Goal: Task Accomplishment & Management: Manage account settings

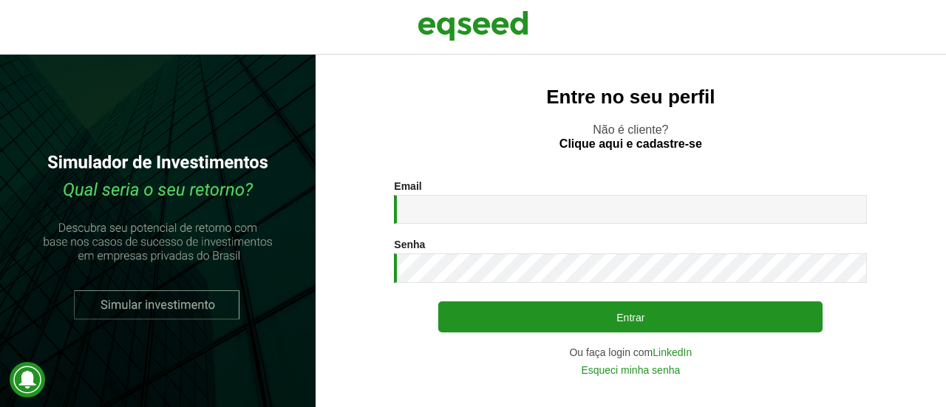
click at [481, 184] on div "Email * Digite seu endereço de e-mail." at bounding box center [630, 202] width 473 height 44
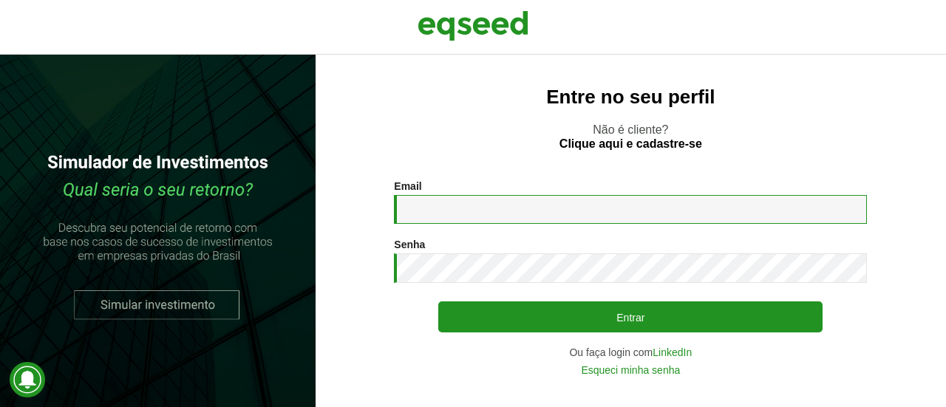
click at [481, 199] on input "Email *" at bounding box center [630, 209] width 473 height 29
type input "**********"
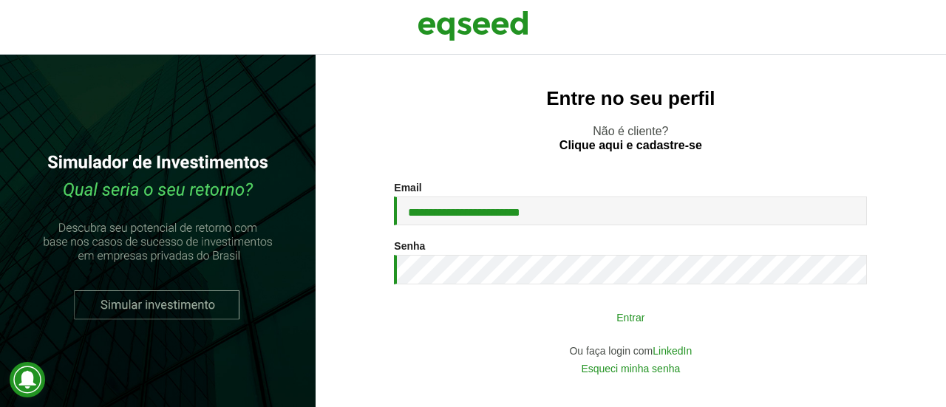
click at [583, 327] on button "Entrar" at bounding box center [630, 317] width 384 height 28
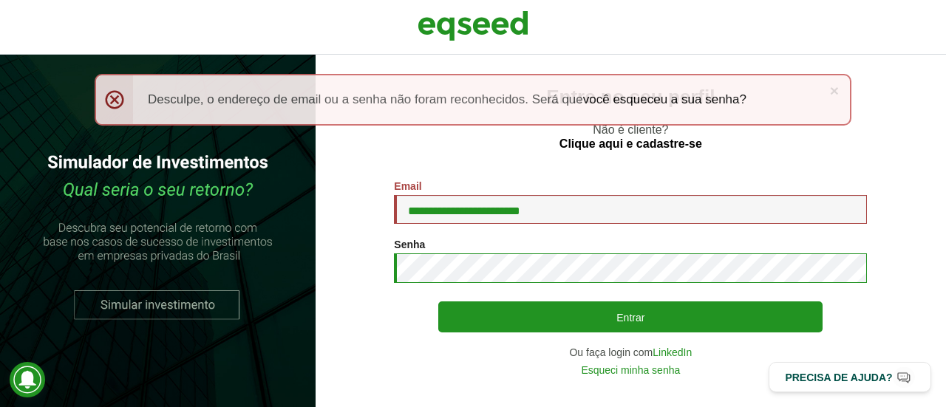
click at [438, 302] on button "Entrar" at bounding box center [630, 317] width 384 height 31
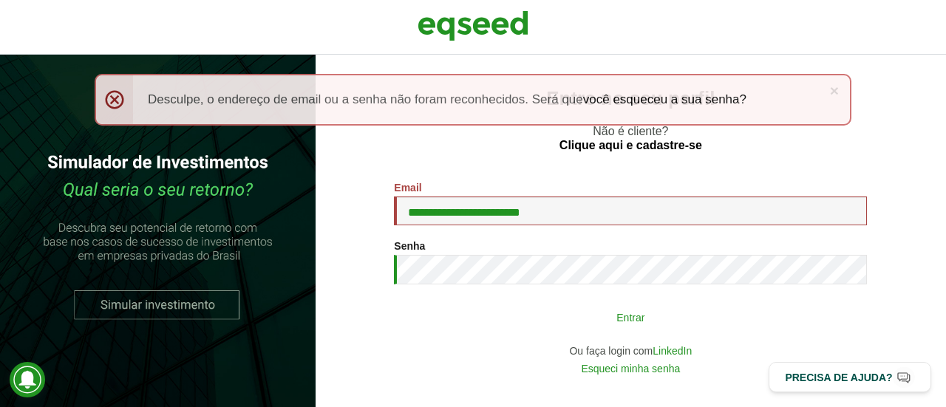
click at [662, 322] on button "Entrar" at bounding box center [630, 317] width 384 height 28
click at [568, 310] on button "Entrar" at bounding box center [630, 317] width 384 height 28
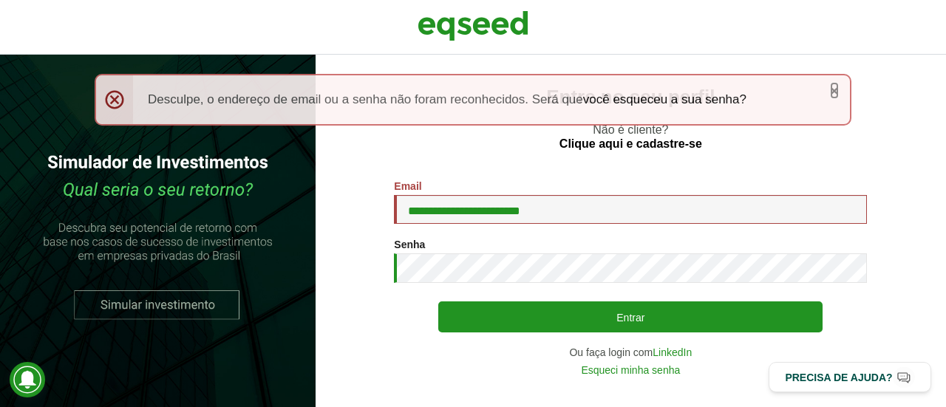
click at [835, 95] on link "×" at bounding box center [834, 91] width 9 height 16
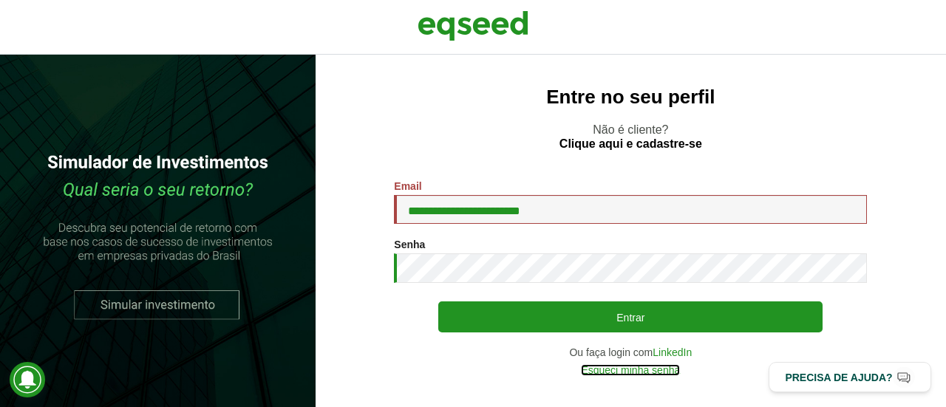
click at [664, 370] on link "Esqueci minha senha" at bounding box center [630, 370] width 99 height 10
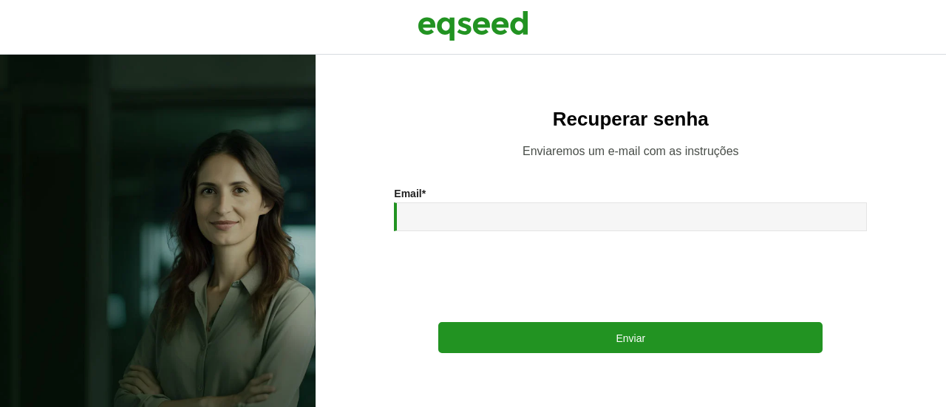
click at [485, 242] on div "Email * Enviar" at bounding box center [630, 271] width 473 height 166
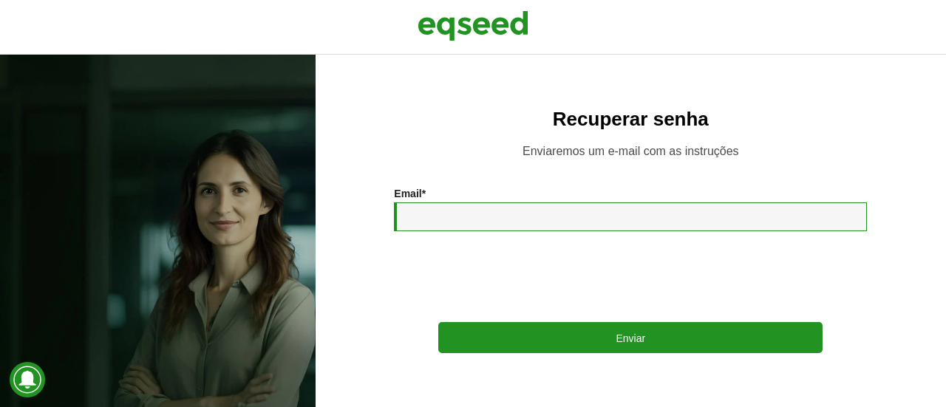
click at [478, 214] on input "Email *" at bounding box center [630, 217] width 473 height 29
type input "**********"
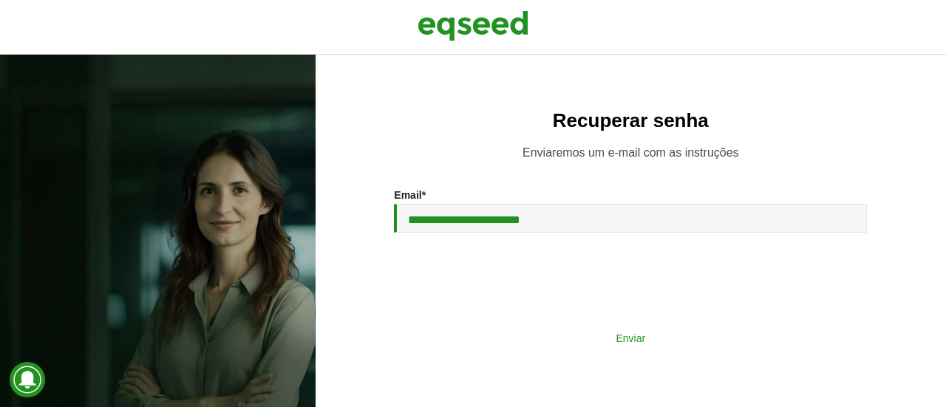
click at [650, 338] on button "Enviar" at bounding box center [630, 338] width 384 height 28
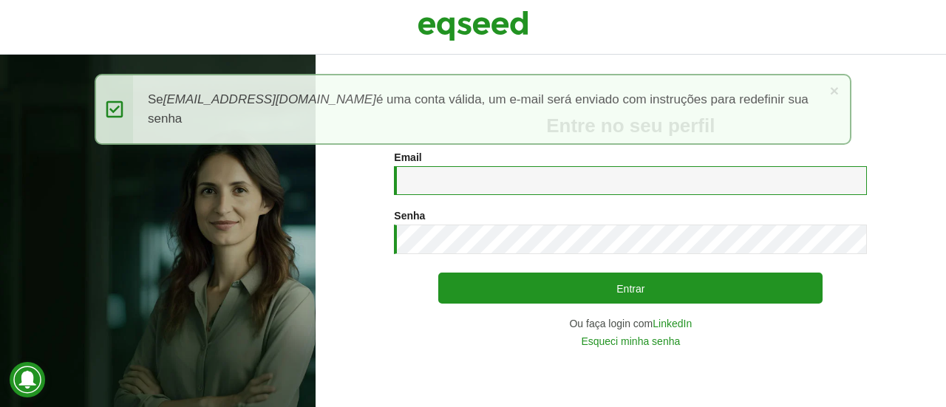
click at [446, 189] on input "Email *" at bounding box center [630, 180] width 473 height 29
type input "**********"
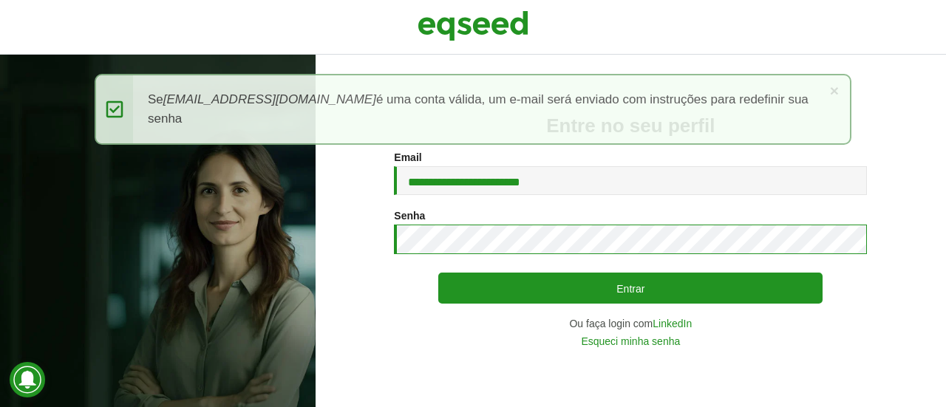
click at [438, 273] on button "Entrar" at bounding box center [630, 288] width 384 height 31
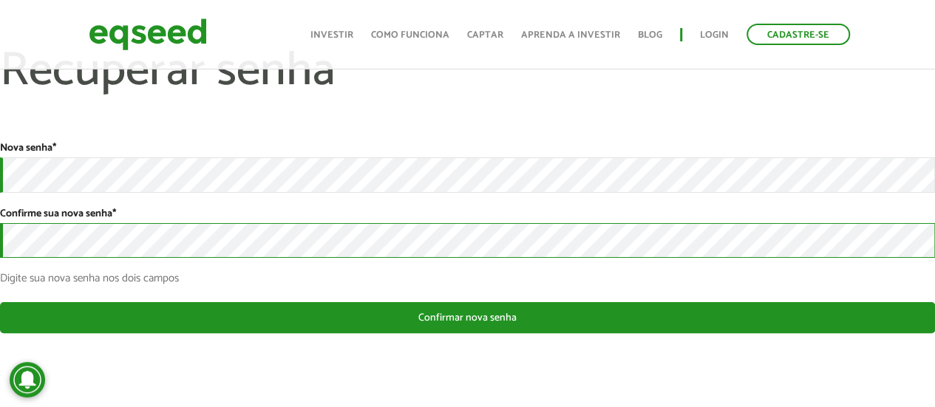
scroll to position [50, 0]
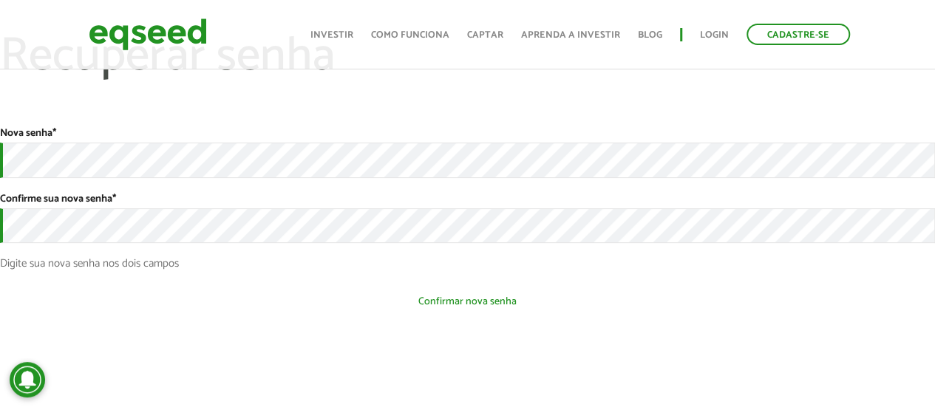
click at [490, 304] on button "Confirmar nova senha" at bounding box center [467, 302] width 935 height 28
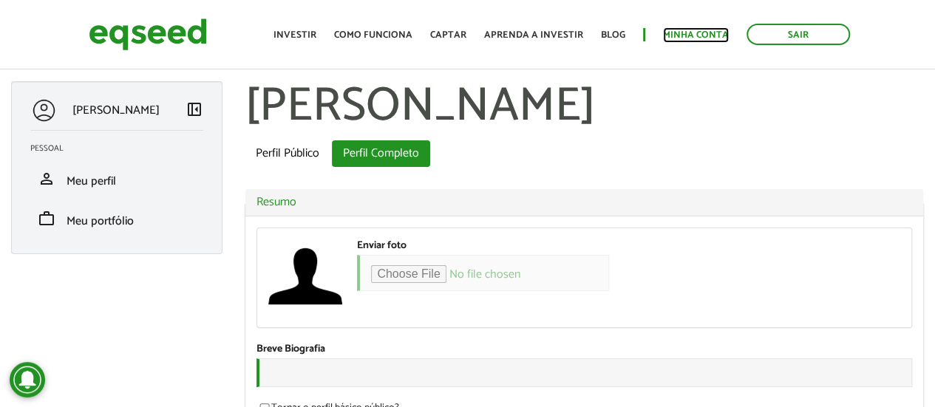
click at [702, 40] on link "Minha conta" at bounding box center [696, 35] width 66 height 10
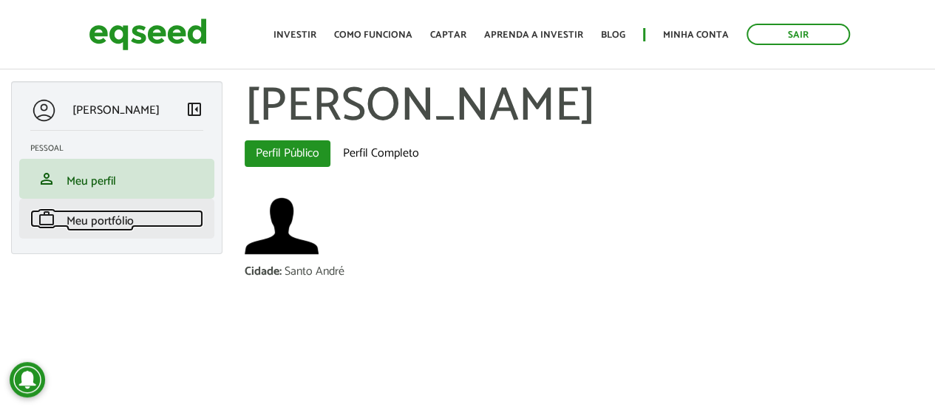
click at [118, 214] on span "Meu portfólio" at bounding box center [100, 221] width 67 height 20
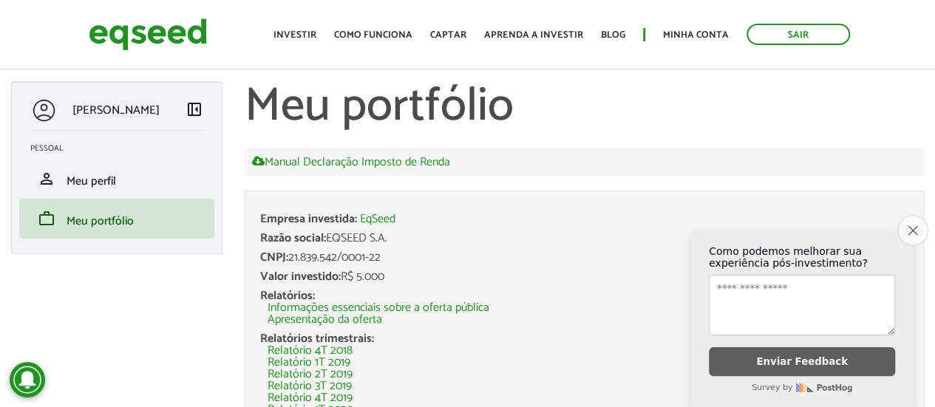
click at [910, 225] on button "Close survey" at bounding box center [912, 230] width 31 height 31
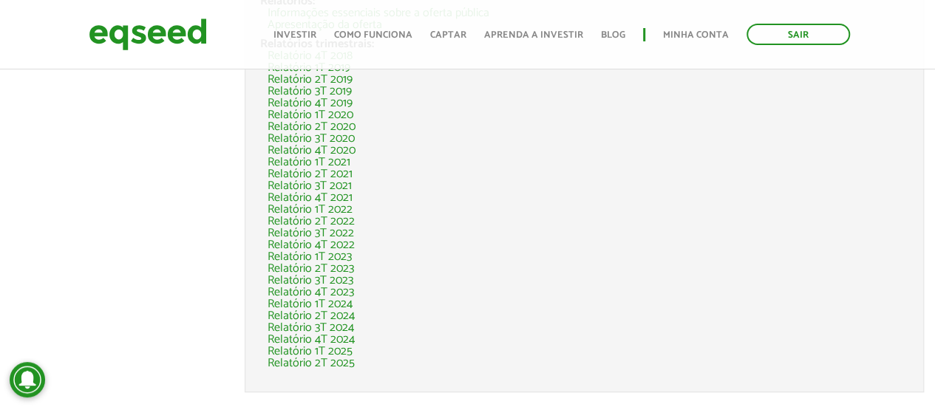
scroll to position [296, 0]
click at [346, 363] on link "Relatório 2T 2025" at bounding box center [311, 363] width 87 height 12
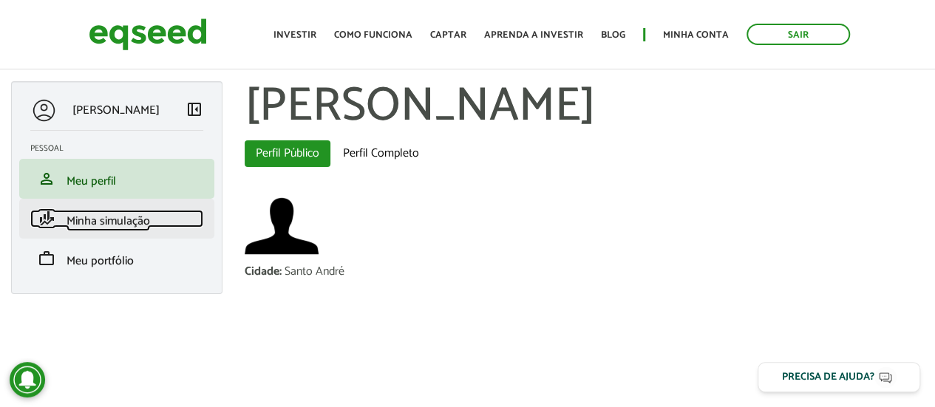
click at [120, 221] on span "Minha simulação" at bounding box center [109, 221] width 84 height 20
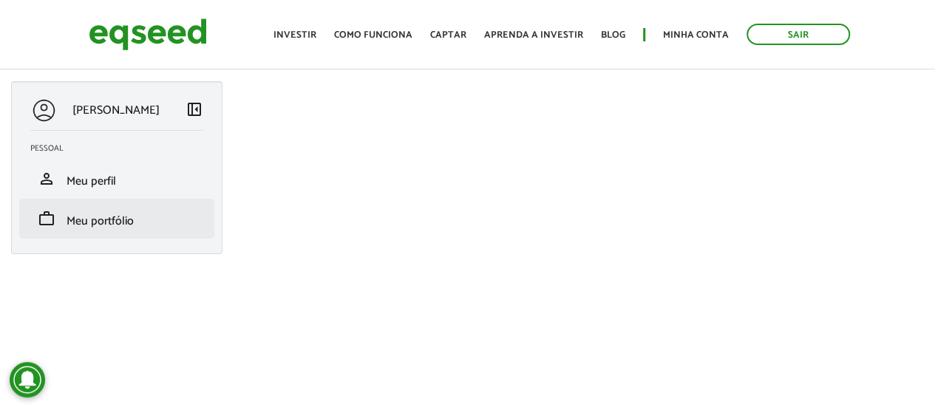
click at [106, 208] on li "work Meu portfólio" at bounding box center [116, 219] width 195 height 40
click at [115, 220] on span "Meu portfólio" at bounding box center [100, 221] width 67 height 20
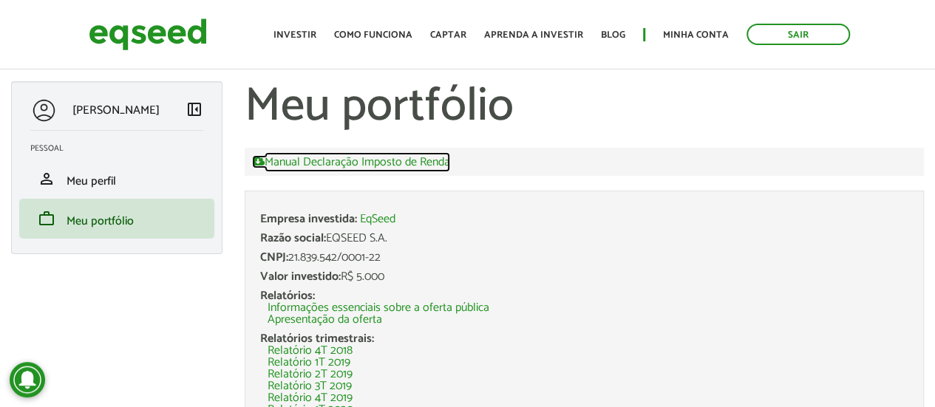
click at [299, 166] on link "Manual Declaração Imposto de Renda" at bounding box center [351, 161] width 198 height 13
